Goal: Task Accomplishment & Management: Manage account settings

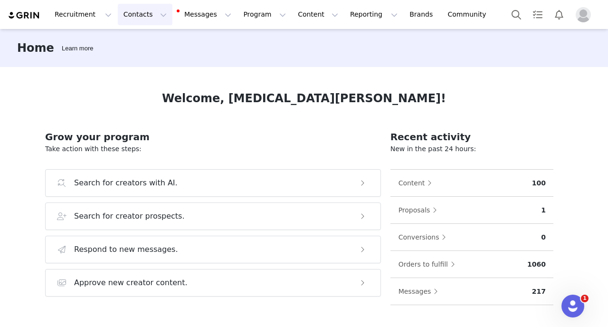
click at [147, 17] on button "Contacts Contacts" at bounding box center [145, 14] width 55 height 21
click at [148, 41] on div "Creators" at bounding box center [149, 42] width 64 height 10
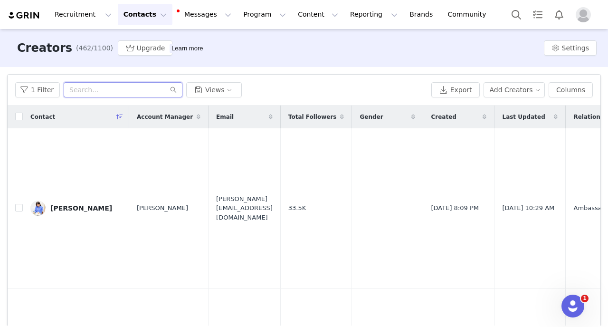
click at [77, 94] on input "text" at bounding box center [123, 89] width 119 height 15
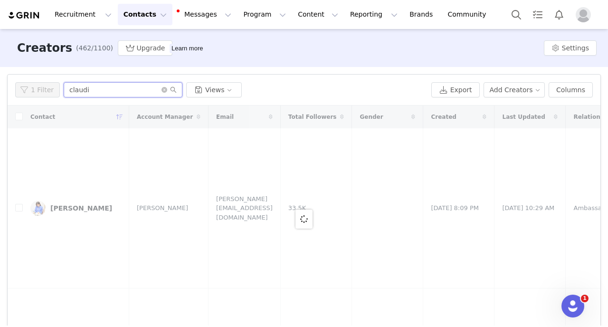
type input "claudia"
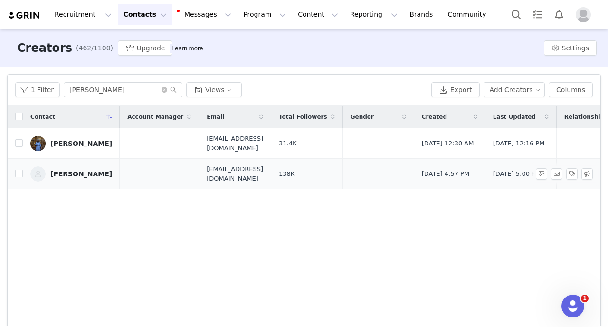
click at [83, 170] on link "Claudia Drexhage" at bounding box center [71, 173] width 82 height 15
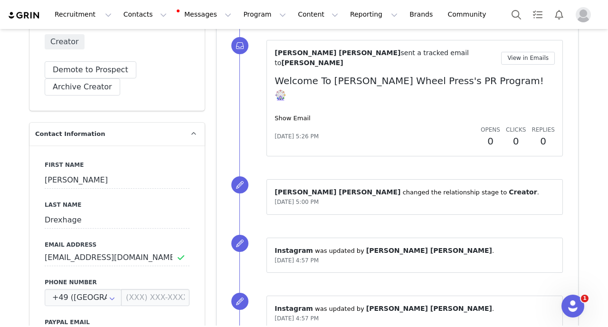
scroll to position [281, 0]
click at [292, 114] on link "Show Email" at bounding box center [292, 117] width 36 height 7
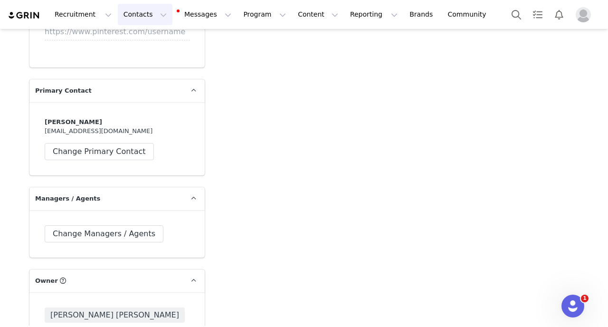
scroll to position [1788, 0]
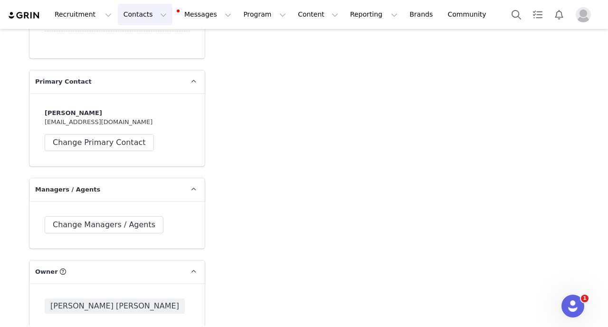
click at [142, 15] on button "Contacts Contacts" at bounding box center [145, 14] width 55 height 21
click at [142, 34] on link "Creators" at bounding box center [148, 42] width 75 height 18
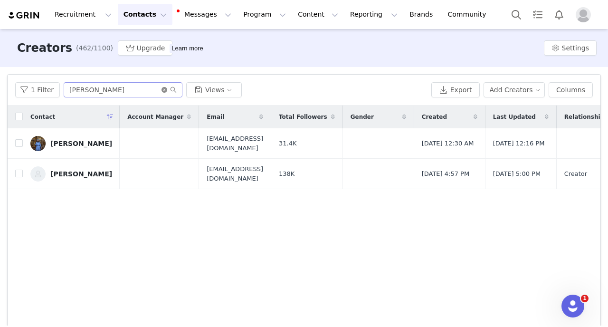
click at [161, 88] on icon "icon: close-circle" at bounding box center [164, 90] width 6 height 6
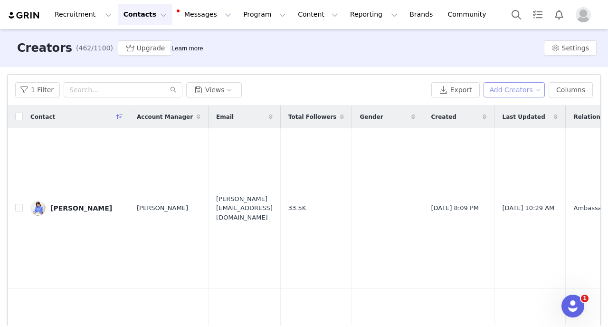
click at [513, 95] on button "Add Creators" at bounding box center [514, 89] width 62 height 15
click at [518, 110] on span "Add a Creator" at bounding box center [516, 109] width 46 height 10
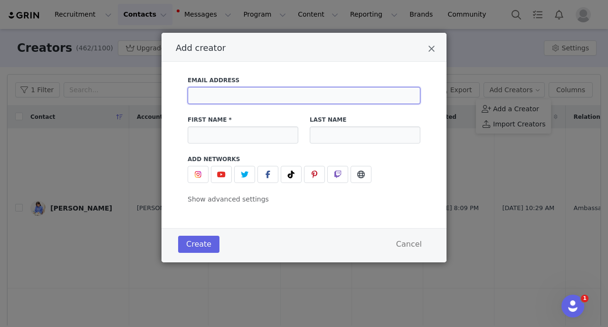
click at [227, 96] on input "Add creator" at bounding box center [304, 95] width 233 height 17
paste input "[EMAIL_ADDRESS][DOMAIN_NAME]"
type input "[EMAIL_ADDRESS][DOMAIN_NAME]"
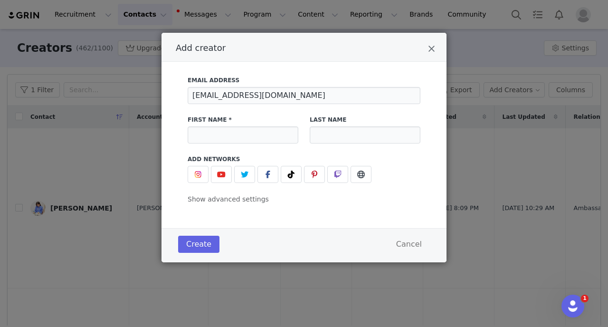
click at [227, 126] on div "First Name *" at bounding box center [243, 129] width 111 height 28
click at [227, 128] on input "Add creator" at bounding box center [243, 134] width 111 height 17
type input "[PERSON_NAME]"
click at [337, 133] on input "Add creator" at bounding box center [365, 134] width 111 height 17
type input "[PERSON_NAME]"
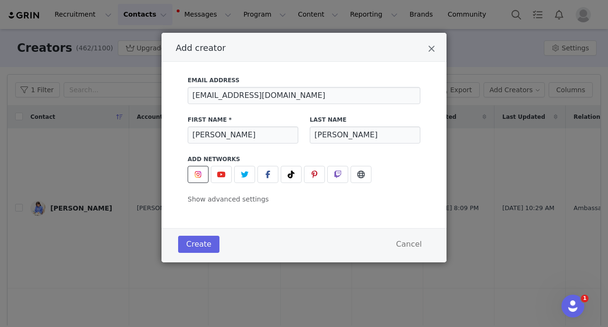
click at [198, 167] on button "Add creator" at bounding box center [198, 174] width 21 height 17
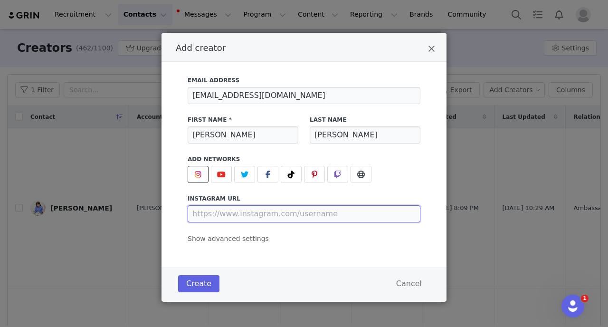
click at [212, 213] on input "Add creator" at bounding box center [304, 213] width 233 height 17
paste input "[URL][DOMAIN_NAME]"
type input "[URL][DOMAIN_NAME]"
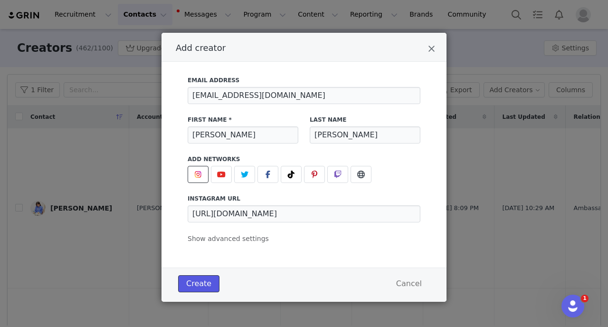
click at [204, 283] on button "Create" at bounding box center [198, 283] width 41 height 17
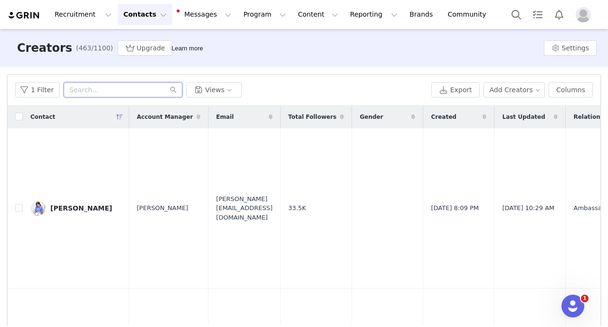
click at [85, 91] on input "text" at bounding box center [123, 89] width 119 height 15
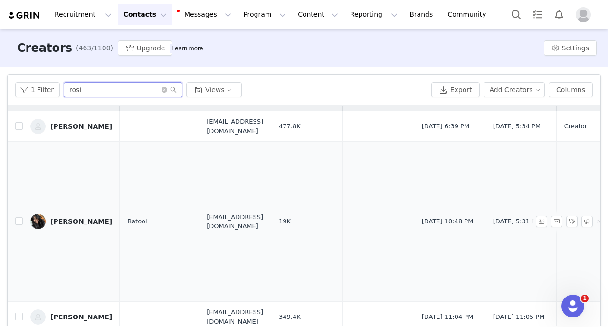
scroll to position [41, 0]
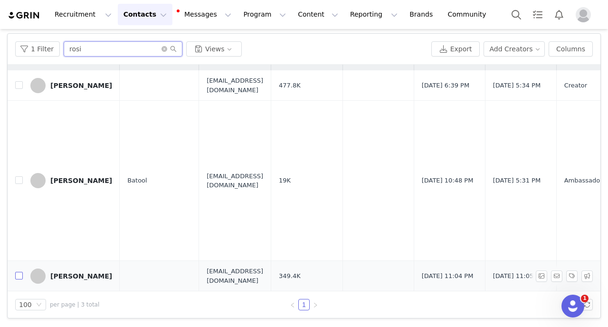
type input "rosi"
click at [18, 274] on input "checkbox" at bounding box center [19, 276] width 8 height 8
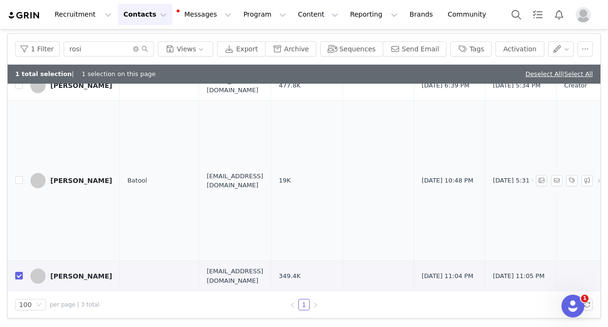
scroll to position [0, 0]
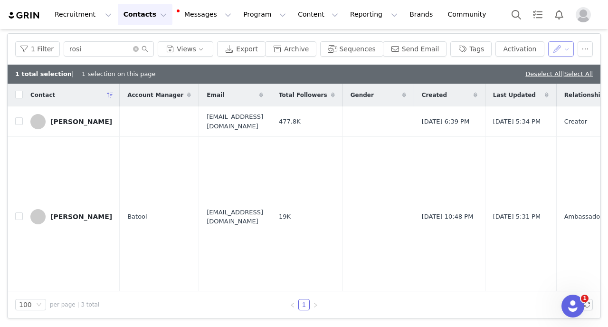
click at [564, 49] on button "button" at bounding box center [561, 48] width 26 height 15
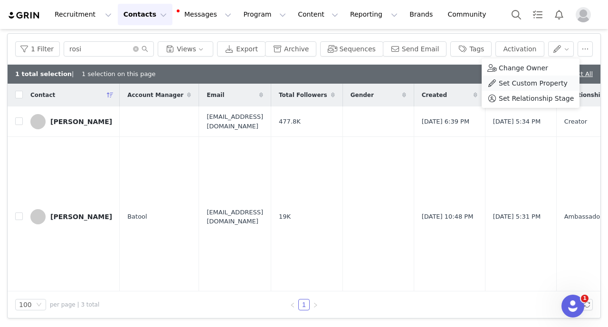
click at [541, 83] on span "Set Custom Property" at bounding box center [533, 83] width 69 height 10
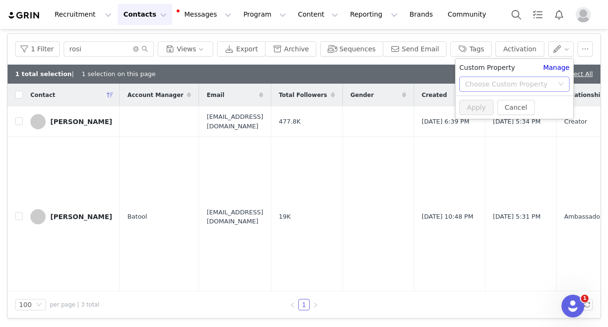
click at [508, 83] on div "Choose Custom Property" at bounding box center [509, 83] width 88 height 9
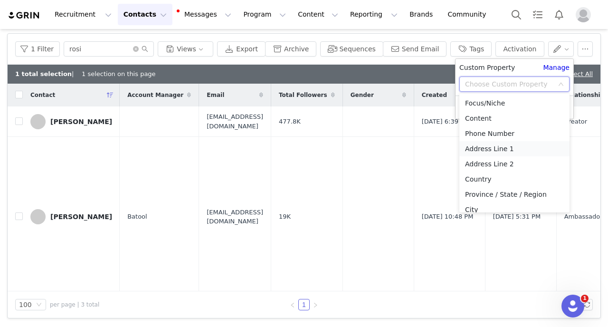
scroll to position [98, 0]
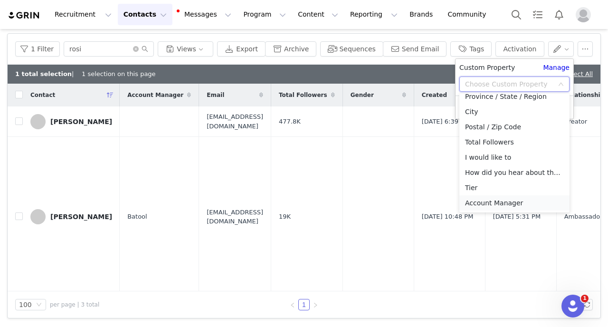
click at [483, 201] on li "Account Manager" at bounding box center [514, 202] width 110 height 15
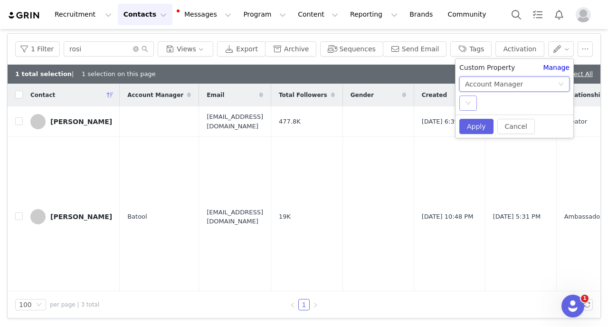
click at [472, 106] on div "Select" at bounding box center [468, 102] width 18 height 15
click at [473, 120] on li "[PERSON_NAME]" at bounding box center [514, 121] width 110 height 15
click at [475, 125] on button "Apply" at bounding box center [476, 126] width 34 height 15
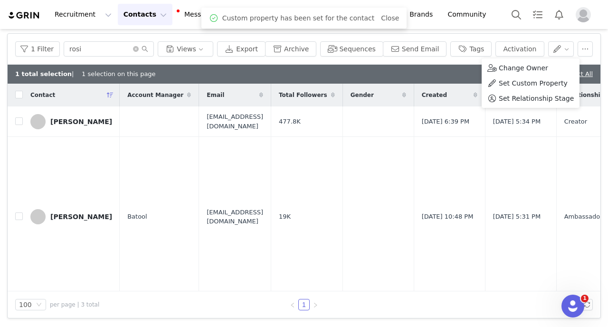
scroll to position [37, 0]
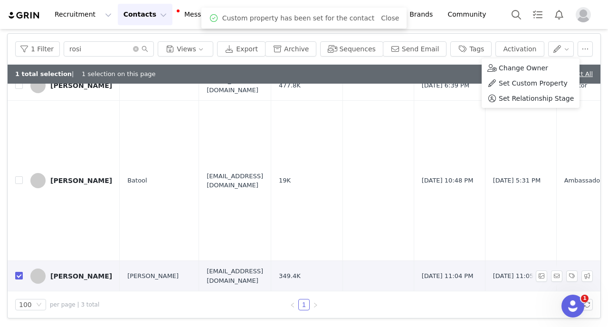
click at [17, 274] on input "checkbox" at bounding box center [19, 276] width 8 height 8
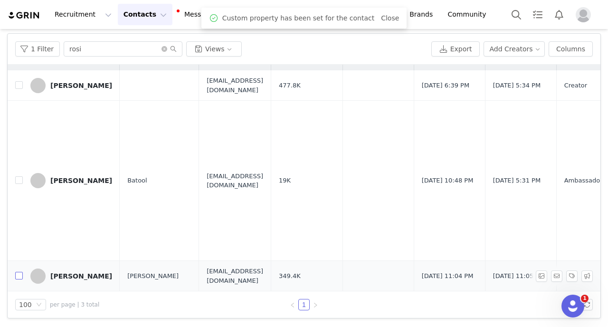
checkbox input "false"
click at [79, 274] on div "[PERSON_NAME]" at bounding box center [81, 276] width 62 height 8
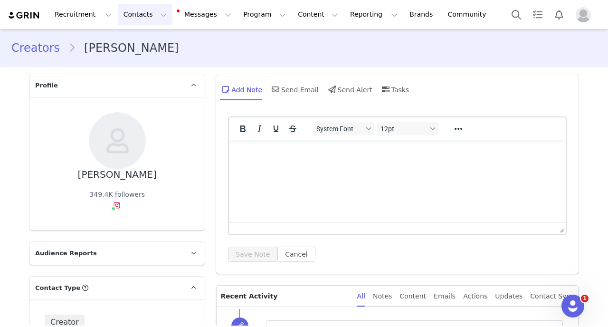
click at [132, 19] on button "Contacts Contacts" at bounding box center [145, 14] width 55 height 21
click at [132, 38] on p "Creators" at bounding box center [133, 42] width 28 height 10
